Goal: Information Seeking & Learning: Compare options

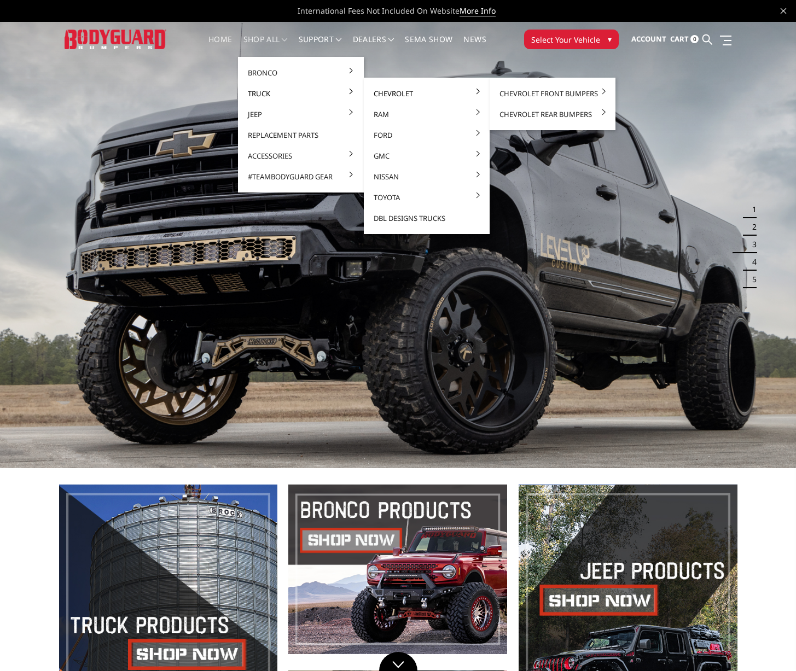
drag, startPoint x: 381, startPoint y: 92, endPoint x: 403, endPoint y: 90, distance: 22.5
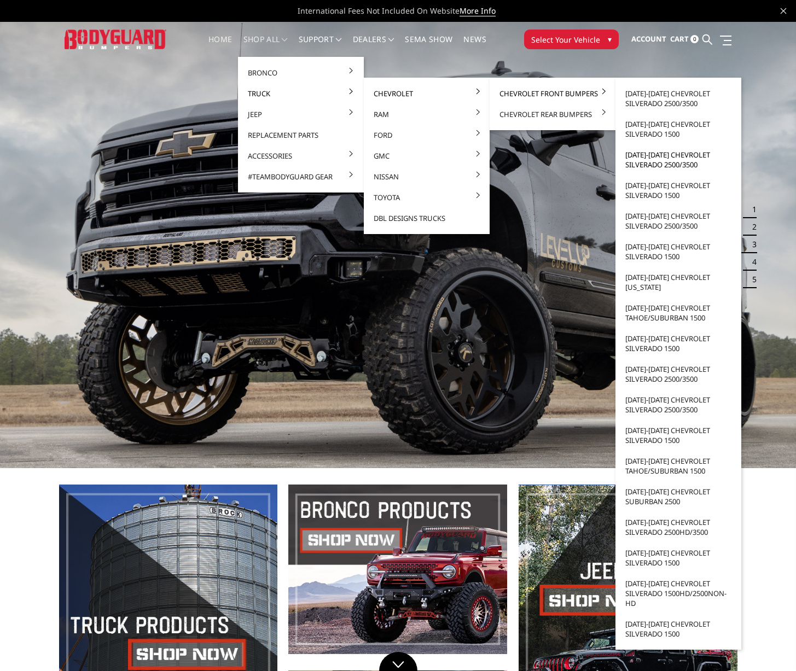
click at [638, 154] on link "[DATE]-[DATE] Chevrolet Silverado 2500/3500" at bounding box center [677, 159] width 117 height 31
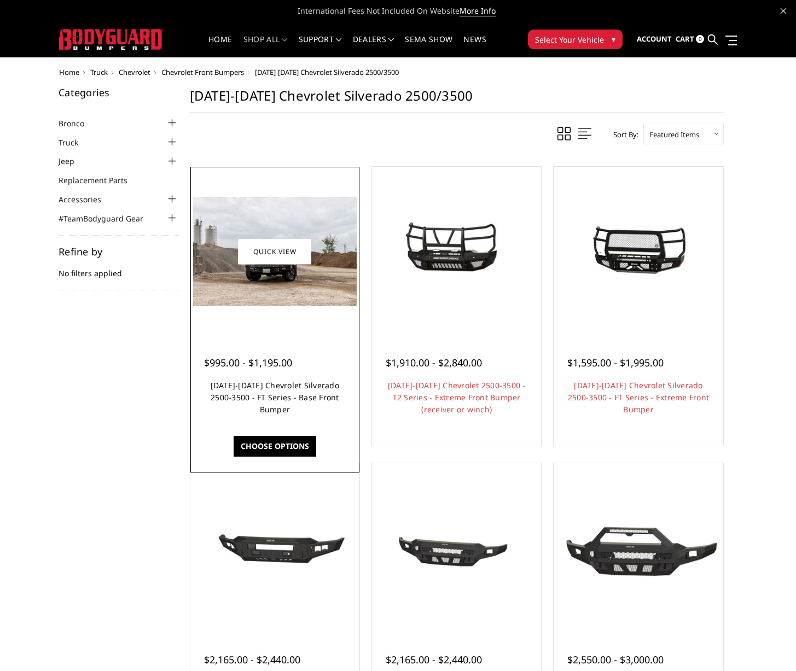
click at [277, 385] on link "2020-2023 Chevrolet Silverado 2500-3500 - FT Series - Base Front Bumper" at bounding box center [275, 397] width 128 height 34
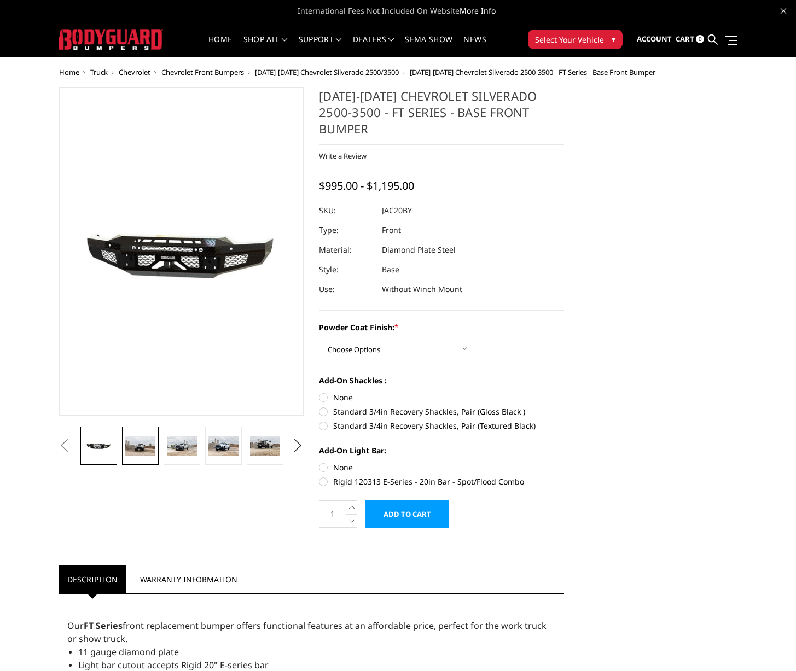
click at [136, 453] on img at bounding box center [140, 446] width 30 height 20
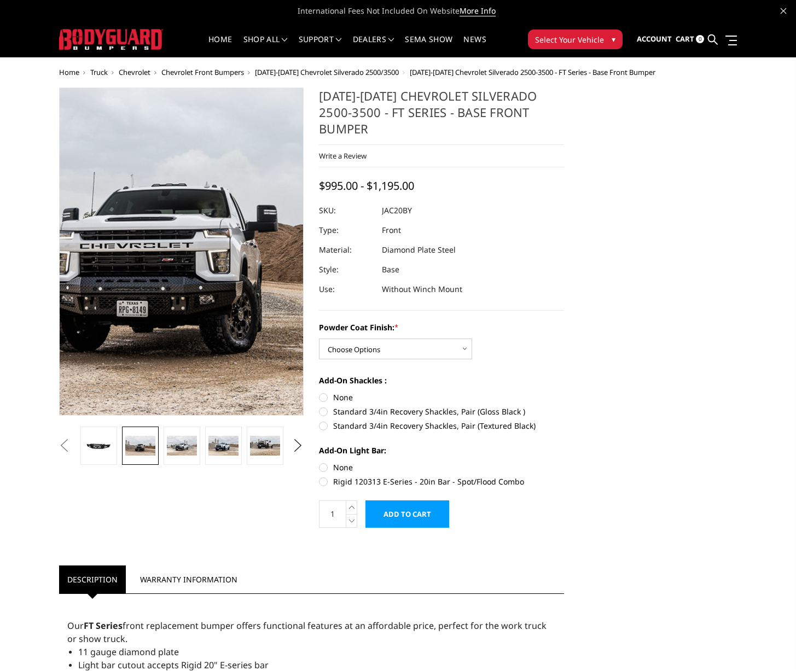
click at [189, 314] on img at bounding box center [168, 225] width 700 height 467
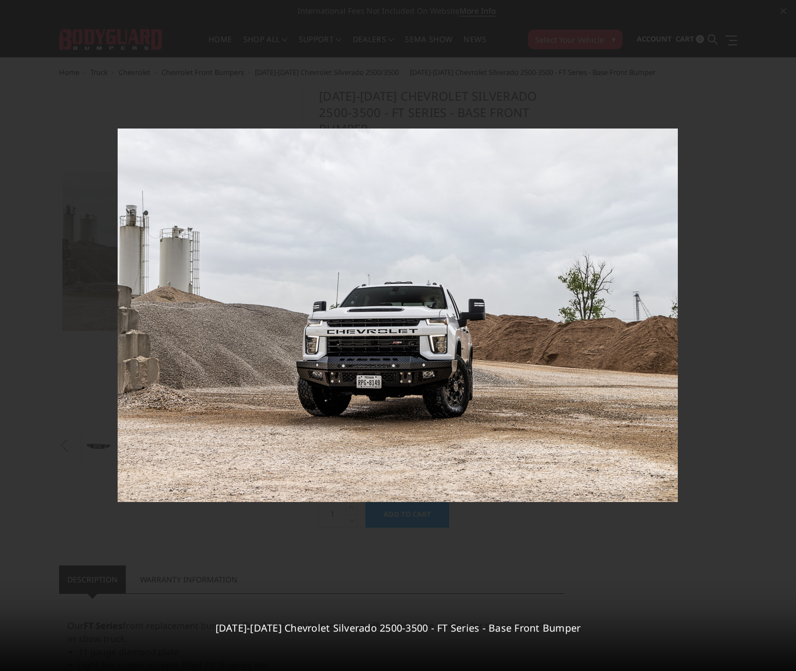
click at [777, 335] on div "2 / 8 2020-2023 Chevrolet Silverado 2500-3500 - FT Series - Base Front Bumper" at bounding box center [398, 335] width 796 height 671
click at [781, 334] on icon at bounding box center [781, 335] width 13 height 13
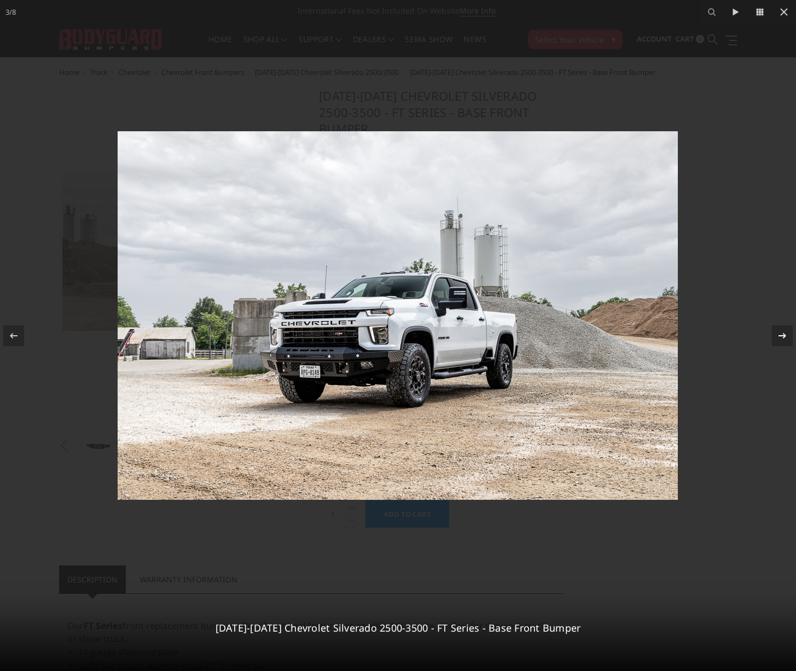
click at [781, 334] on div "3 / 8 2020-2023 Chevrolet Silverado 2500-3500 - FT Series - Base Front Bumper" at bounding box center [398, 335] width 796 height 671
click at [780, 335] on icon at bounding box center [782, 334] width 8 height 5
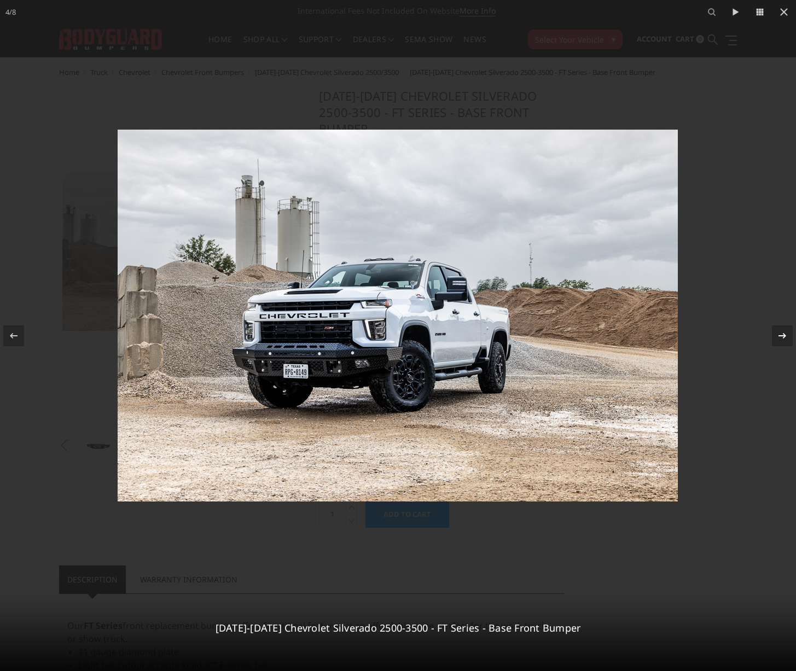
click at [780, 335] on icon at bounding box center [782, 334] width 8 height 5
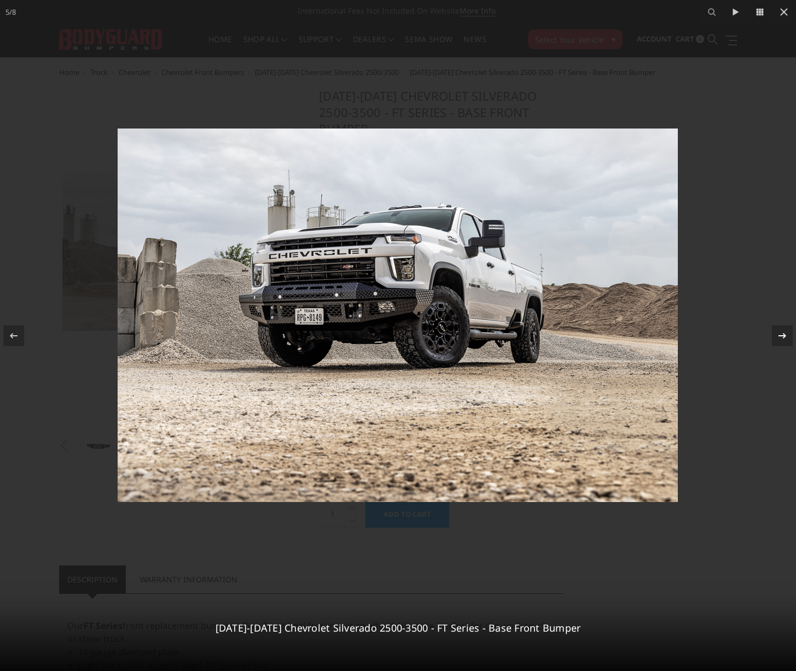
click at [780, 335] on icon at bounding box center [782, 334] width 8 height 5
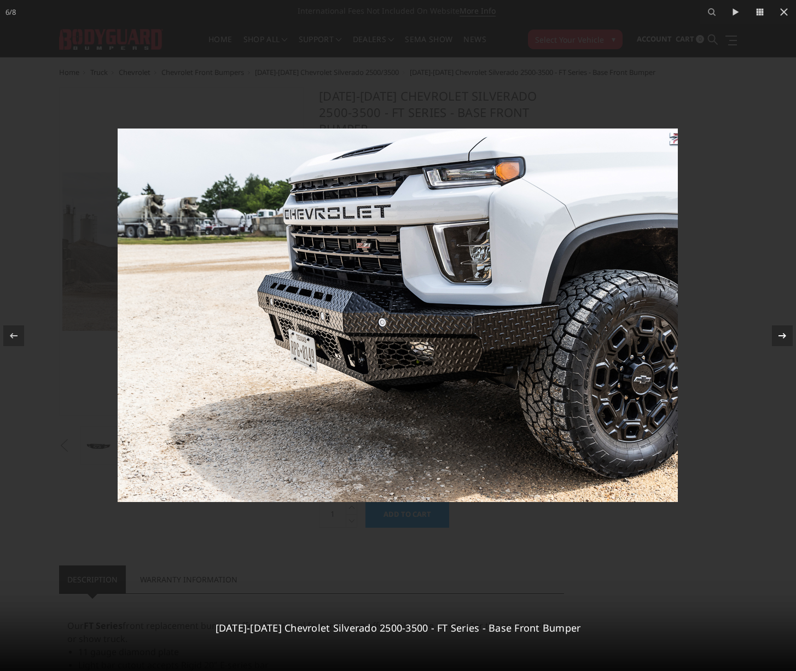
click at [780, 335] on div "6 / 8 2020-2023 Chevrolet Silverado 2500-3500 - FT Series - Base Front Bumper" at bounding box center [398, 335] width 796 height 671
click at [780, 335] on icon at bounding box center [782, 334] width 8 height 5
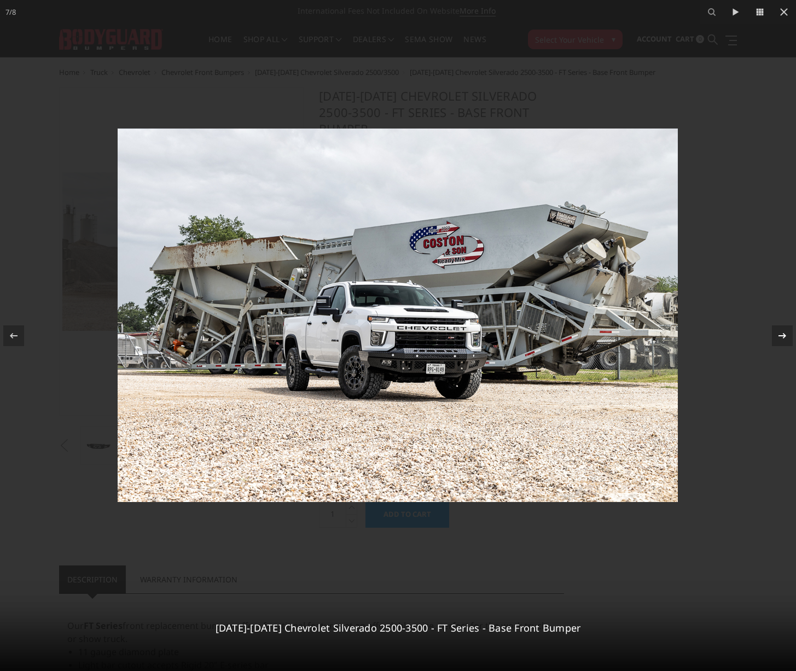
click at [780, 335] on icon at bounding box center [782, 334] width 8 height 5
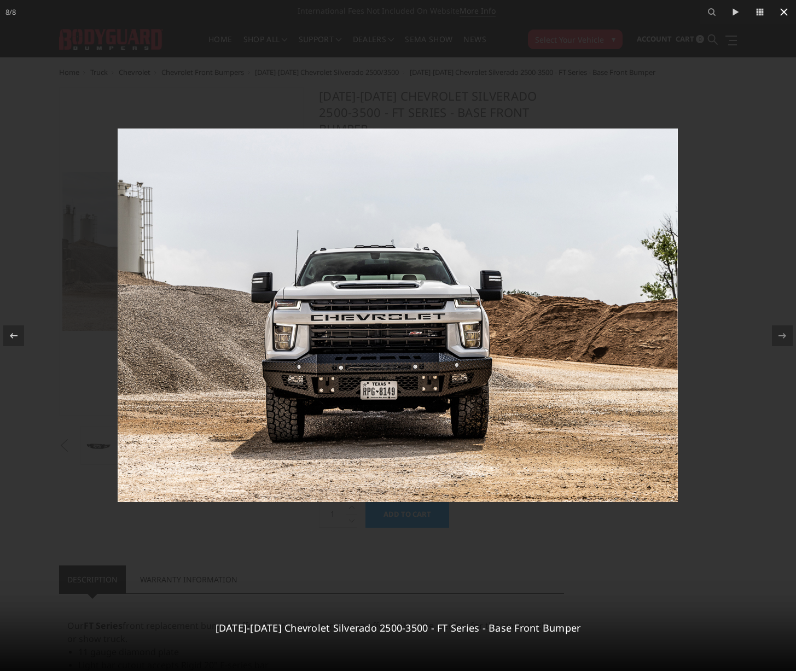
click at [782, 9] on icon at bounding box center [783, 11] width 13 height 13
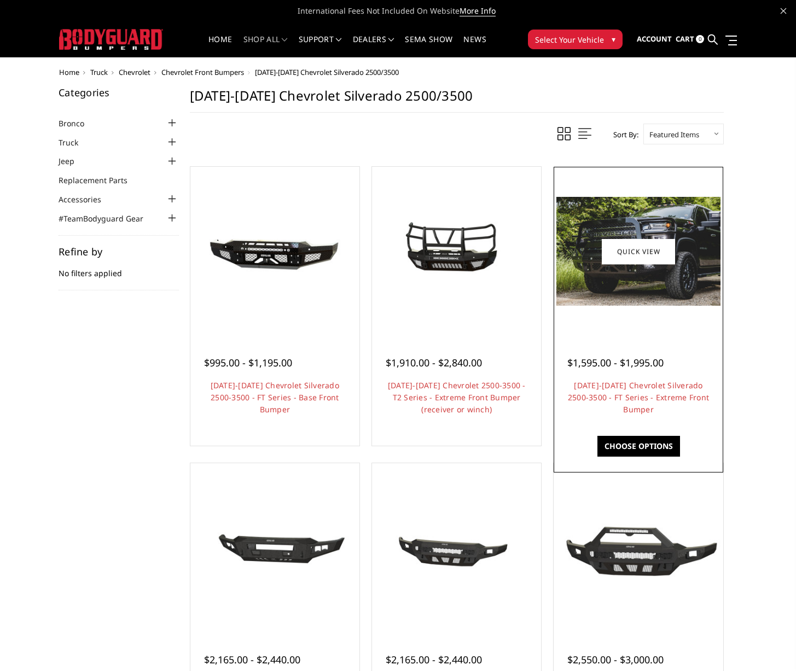
click at [584, 366] on span "$1,595.00 - $1,995.00" at bounding box center [615, 362] width 96 height 13
click at [606, 399] on link "[DATE]-[DATE] Chevrolet Silverado 2500-3500 - FT Series - Extreme Front Bumper" at bounding box center [638, 397] width 141 height 34
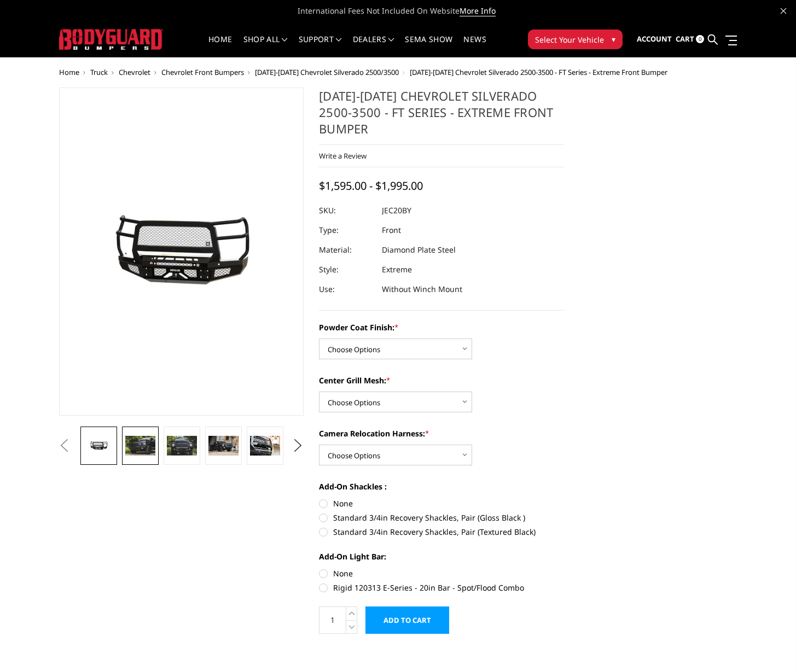
click at [139, 451] on img at bounding box center [140, 446] width 30 height 20
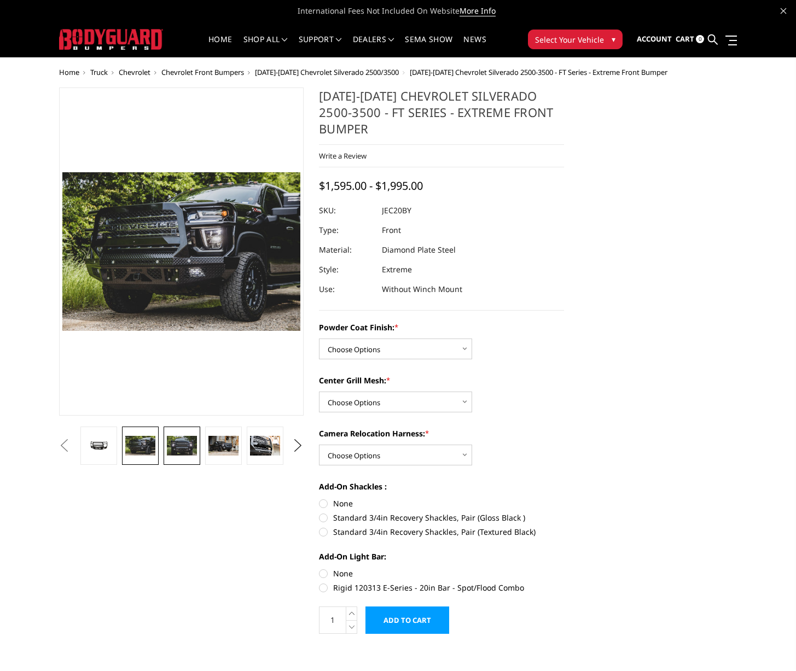
click at [182, 444] on img at bounding box center [182, 446] width 30 height 20
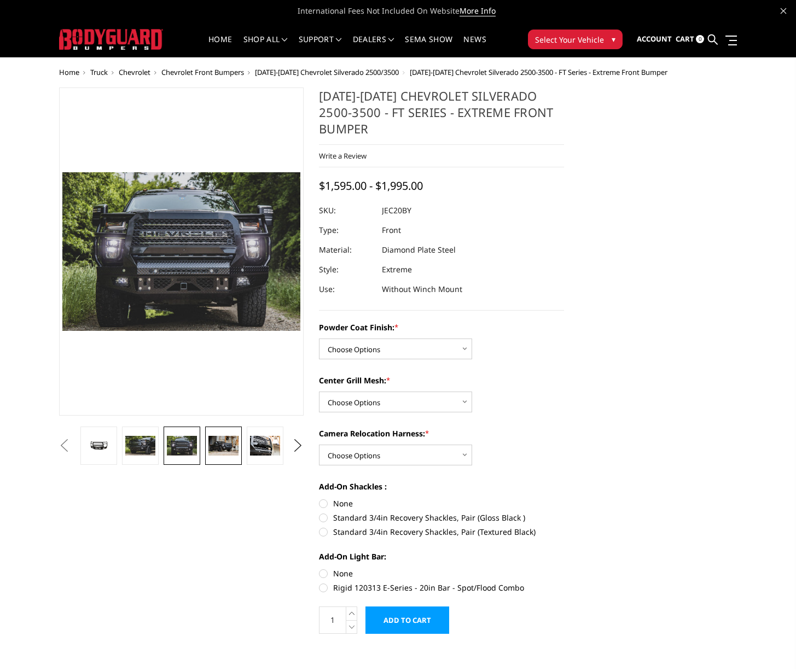
click at [212, 445] on img at bounding box center [223, 446] width 30 height 20
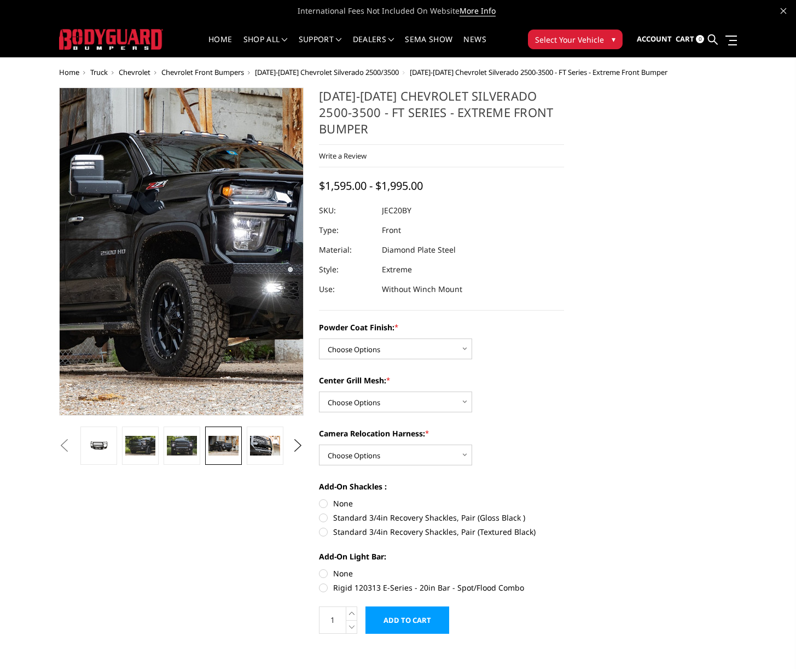
click at [143, 278] on img at bounding box center [253, 240] width 700 height 467
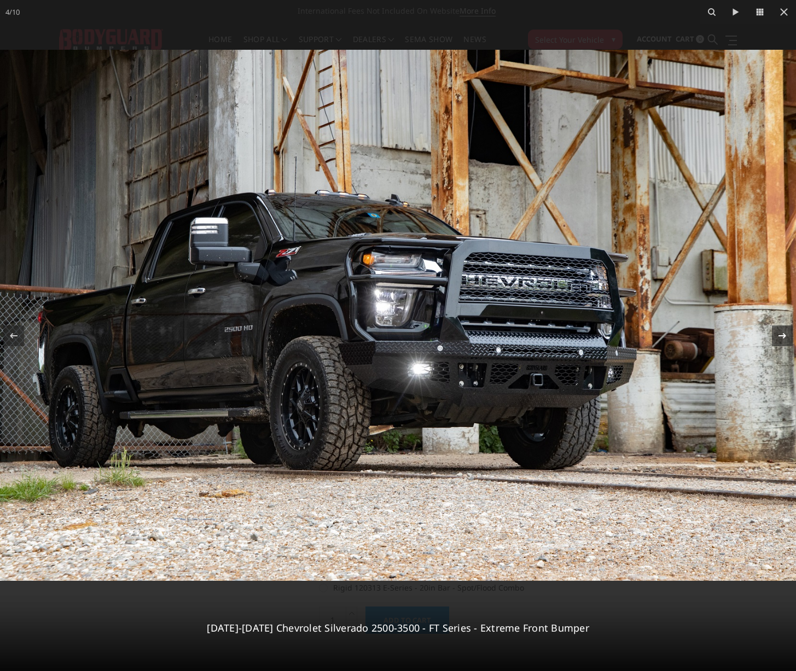
click at [779, 331] on icon at bounding box center [781, 335] width 13 height 13
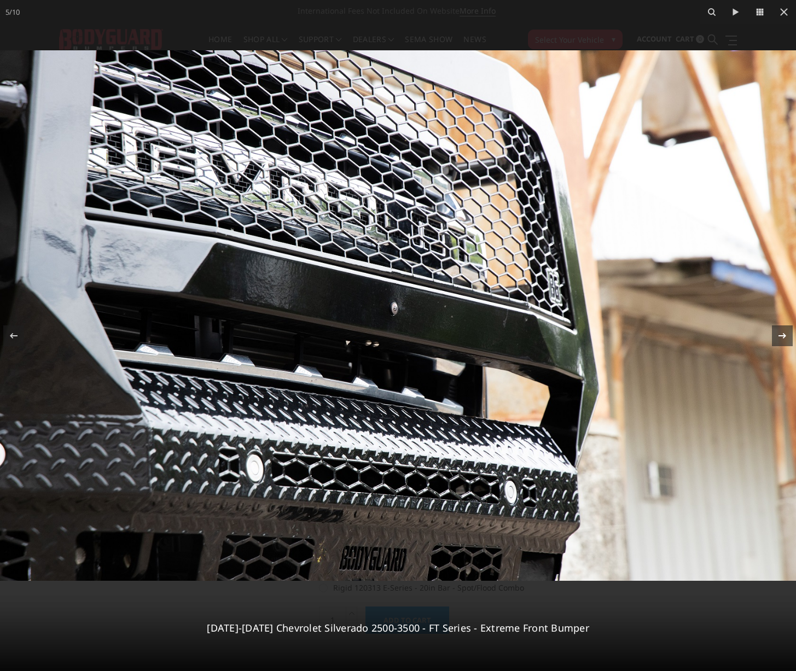
click at [780, 331] on icon at bounding box center [781, 335] width 13 height 13
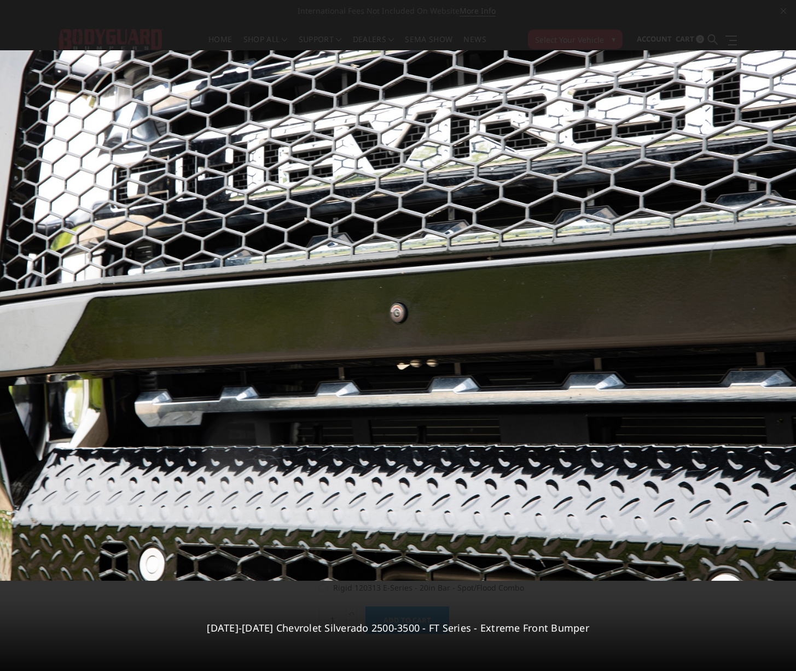
click at [780, 331] on div "6 / [PHONE_NUMBER][DATE][DATE] Chevrolet Silverado 2500-3500 - FT Series - Extr…" at bounding box center [398, 335] width 796 height 671
click at [781, 335] on icon at bounding box center [782, 334] width 8 height 5
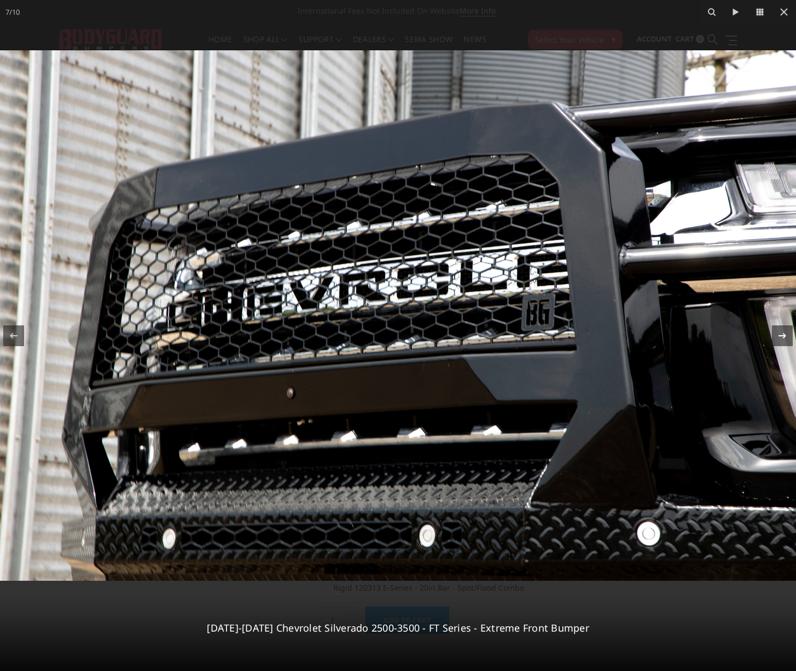
click at [781, 334] on icon at bounding box center [781, 335] width 13 height 13
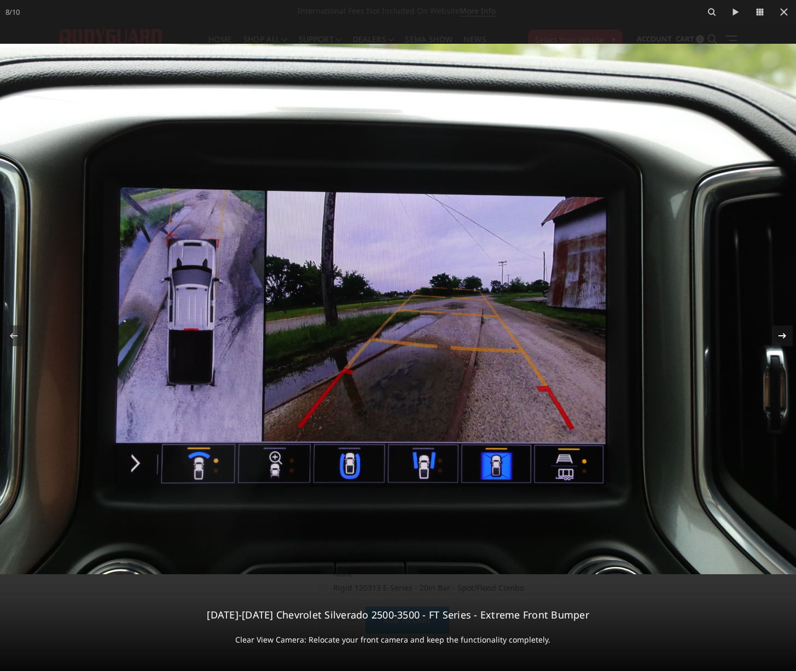
click at [781, 334] on div "8 / [PHONE_NUMBER][DATE][DATE] Chevrolet Silverado 2500-3500 - FT Series - Extr…" at bounding box center [398, 335] width 796 height 671
click at [779, 334] on icon at bounding box center [781, 335] width 13 height 13
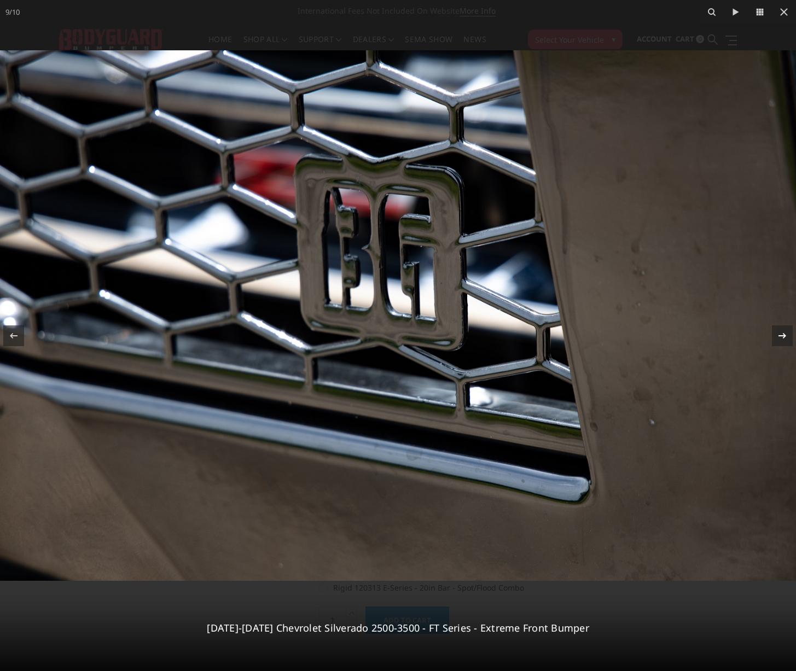
click at [779, 334] on div "9 / [PHONE_NUMBER][DATE][DATE] Chevrolet Silverado 2500-3500 - FT Series - Extr…" at bounding box center [398, 335] width 796 height 671
click at [779, 334] on icon at bounding box center [781, 335] width 13 height 13
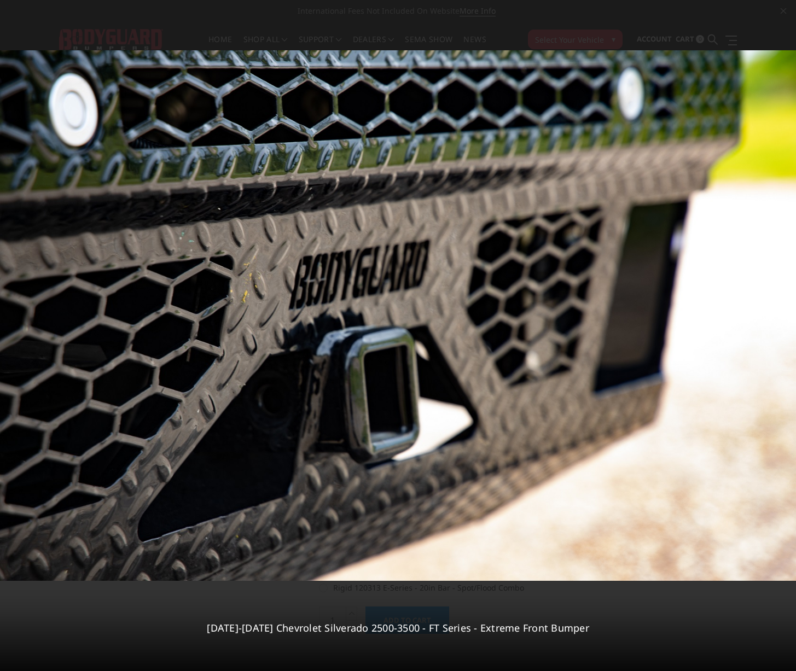
click at [779, 334] on div "10 / [PHONE_NUMBER][DATE][DATE] Chevrolet Silverado 2500-3500 - FT Series - Ext…" at bounding box center [398, 335] width 796 height 671
click at [780, 13] on icon at bounding box center [783, 11] width 13 height 13
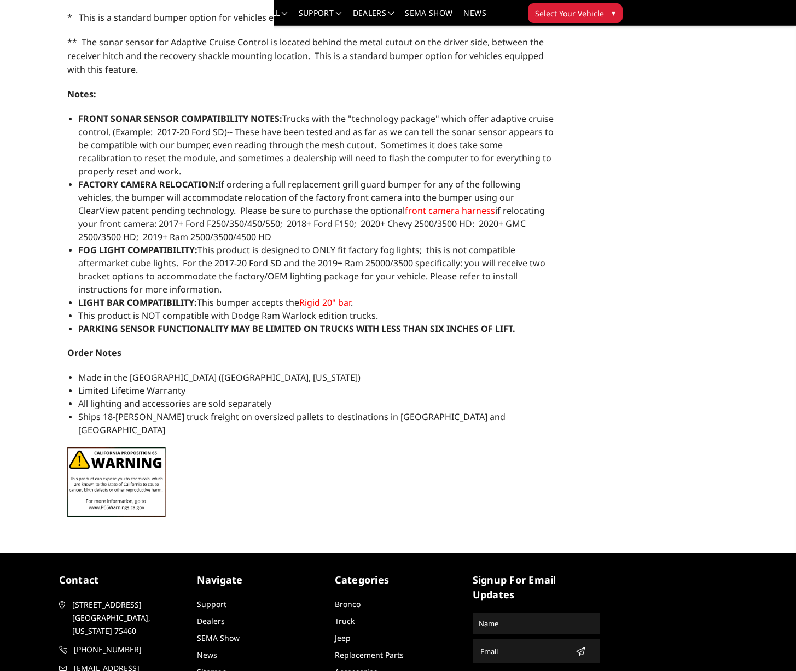
scroll to position [914, 0]
